Goal: Check status: Check status

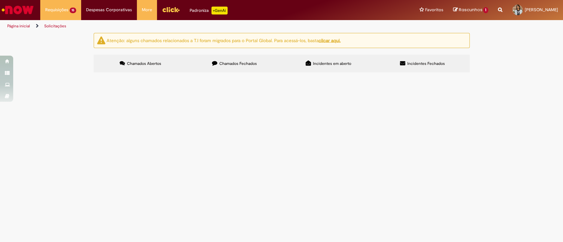
click at [0, 0] on span "Aberto" at bounding box center [0, 0] width 0 height 0
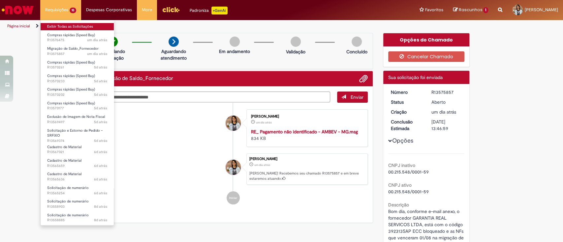
click at [64, 27] on link "Exibir Todas as Solicitações" at bounding box center [77, 26] width 73 height 7
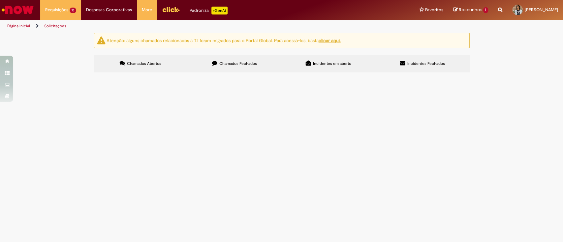
scroll to position [132, 0]
click at [0, 0] on span "Em Validação" at bounding box center [0, 0] width 0 height 0
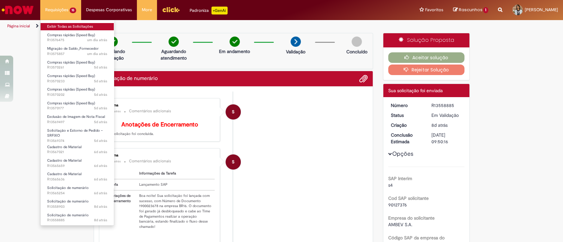
click at [62, 25] on link "Exibir Todas as Solicitações" at bounding box center [77, 26] width 73 height 7
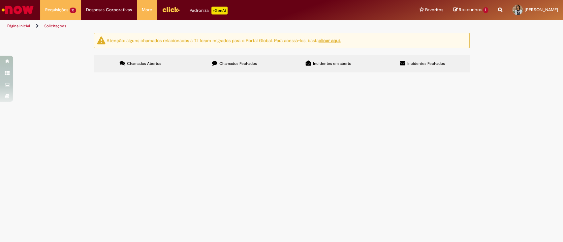
scroll to position [132, 0]
click at [0, 0] on span "Aberto" at bounding box center [0, 0] width 0 height 0
